Goal: Task Accomplishment & Management: Manage account settings

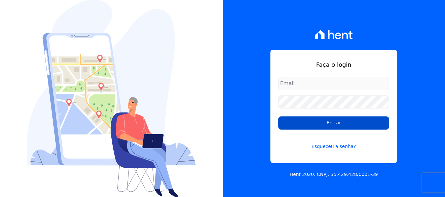
type input "[EMAIL_ADDRESS][DOMAIN_NAME]"
click at [338, 123] on input "Entrar" at bounding box center [333, 123] width 111 height 13
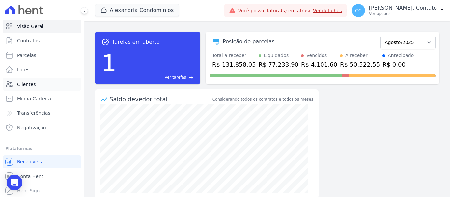
click at [41, 86] on link "Clientes" at bounding box center [42, 84] width 79 height 13
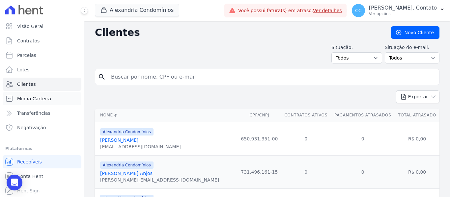
click at [39, 98] on span "Minha Carteira" at bounding box center [34, 98] width 34 height 7
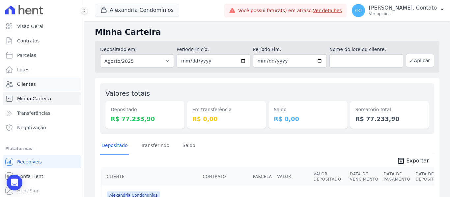
click at [51, 83] on link "Clientes" at bounding box center [42, 84] width 79 height 13
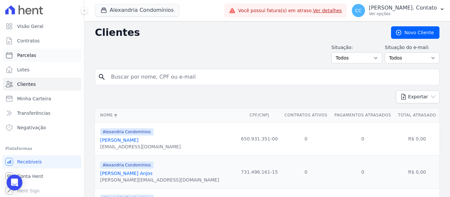
click at [43, 54] on link "Parcelas" at bounding box center [42, 55] width 79 height 13
select select
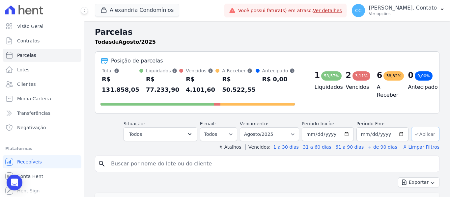
click at [422, 136] on button "Aplicar" at bounding box center [425, 134] width 28 height 14
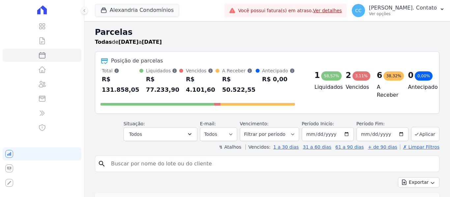
select select
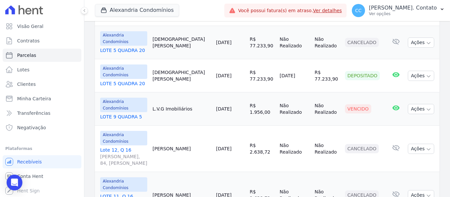
scroll to position [231, 0]
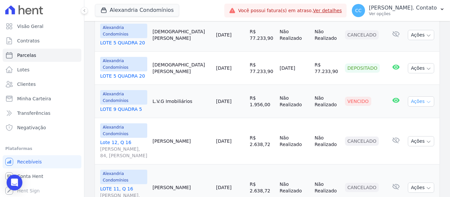
click at [426, 104] on icon "button" at bounding box center [428, 101] width 5 height 5
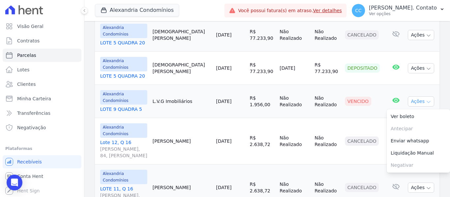
click at [426, 104] on icon "button" at bounding box center [428, 101] width 5 height 5
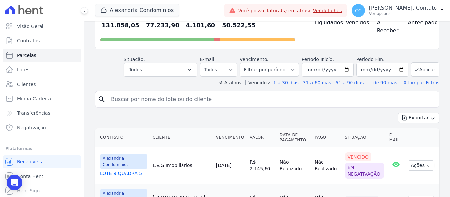
scroll to position [0, 0]
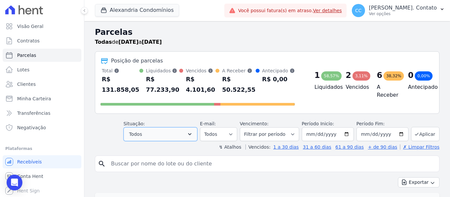
click at [176, 135] on button "Todos" at bounding box center [160, 134] width 74 height 14
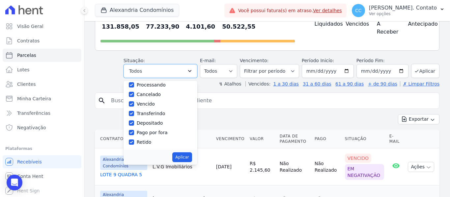
scroll to position [66, 0]
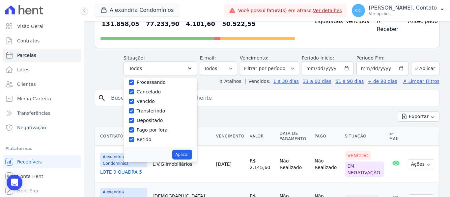
click at [295, 105] on div "search" at bounding box center [267, 98] width 344 height 16
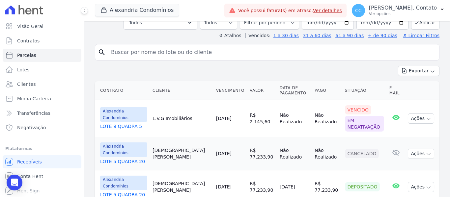
scroll to position [96, 0]
